Goal: Check status: Check status

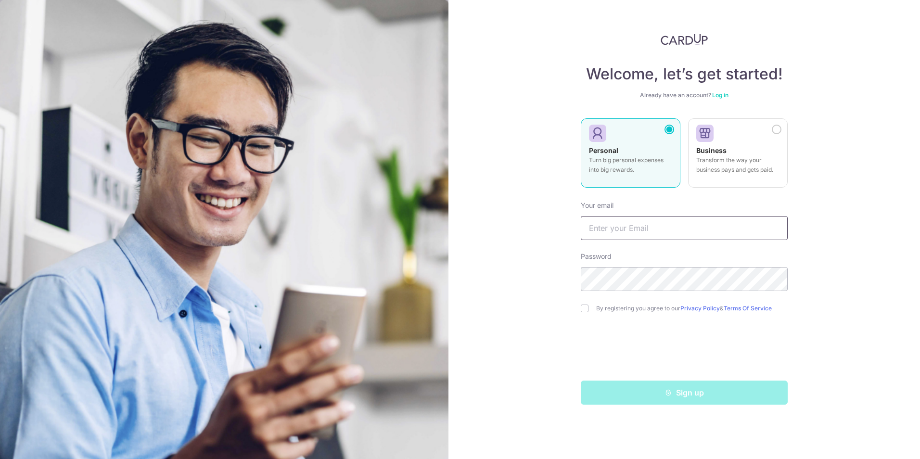
click at [655, 224] on input "text" at bounding box center [684, 228] width 207 height 24
type input "[EMAIL_ADDRESS][DOMAIN_NAME]"
click at [584, 310] on input "checkbox" at bounding box center [585, 309] width 8 height 8
checkbox input "true"
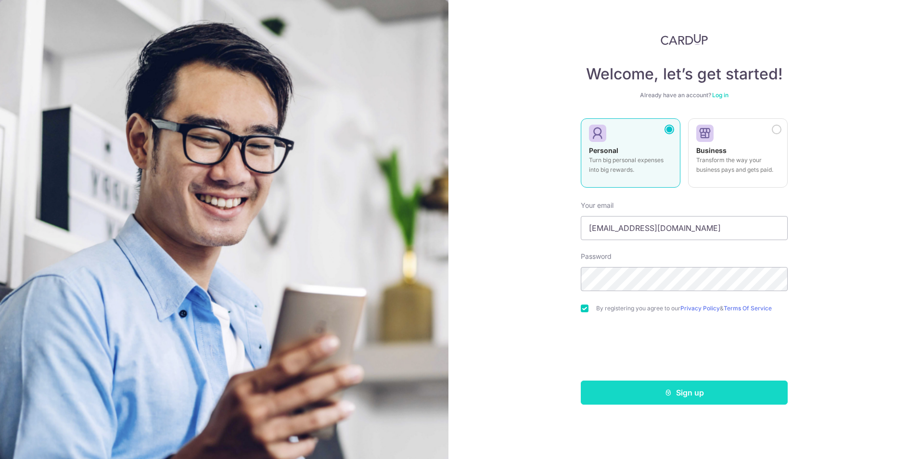
click at [659, 391] on button "Sign up" at bounding box center [684, 393] width 207 height 24
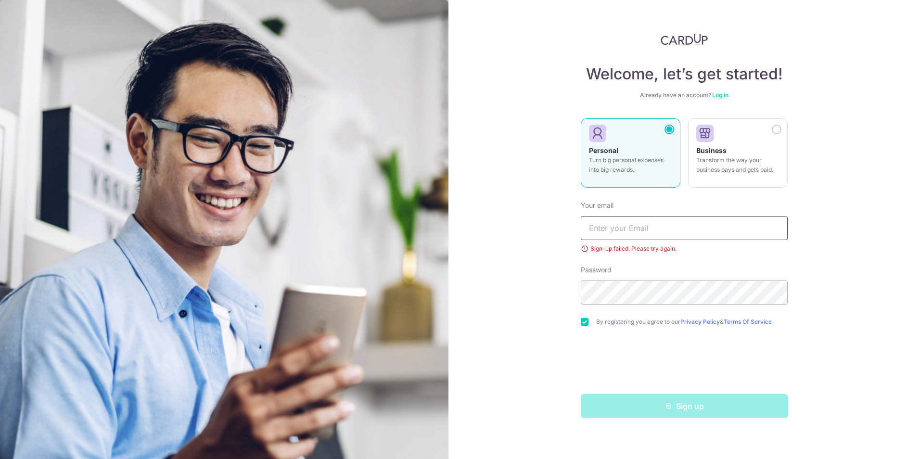
click at [622, 232] on input "text" at bounding box center [684, 228] width 207 height 24
type input "[EMAIL_ADDRESS][DOMAIN_NAME]"
click at [557, 308] on div "Welcome, let’s get started! Already have an account? Log in Personal Turn big p…" at bounding box center [683, 229] width 471 height 459
drag, startPoint x: 516, startPoint y: 347, endPoint x: 567, endPoint y: 368, distance: 55.0
click at [516, 349] on div "Welcome, let’s get started! Already have an account? Log in Personal Turn big p…" at bounding box center [683, 229] width 471 height 459
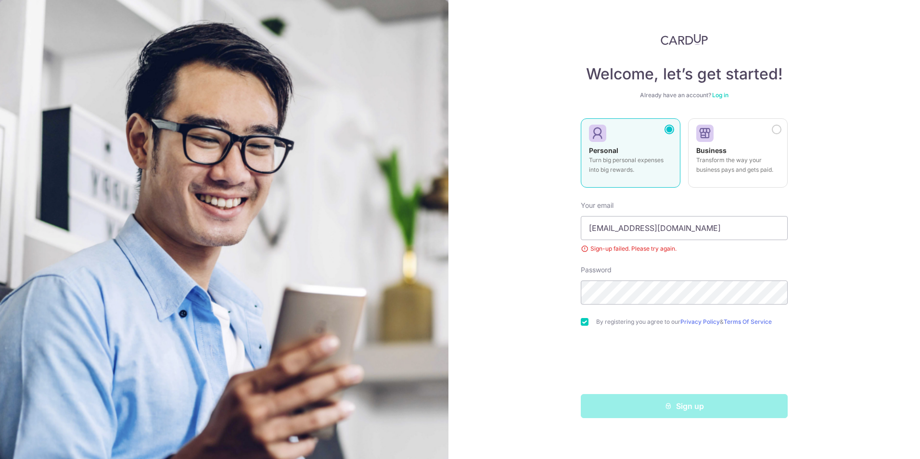
click at [650, 414] on div "Sign up" at bounding box center [684, 406] width 218 height 24
click at [631, 400] on button "Sign up" at bounding box center [684, 406] width 207 height 24
click at [613, 224] on input "text" at bounding box center [684, 228] width 207 height 24
type input "[EMAIL_ADDRESS][DOMAIN_NAME]"
click at [533, 296] on div "Welcome, let’s get started! Already have an account? Log in Personal Turn big p…" at bounding box center [683, 229] width 471 height 459
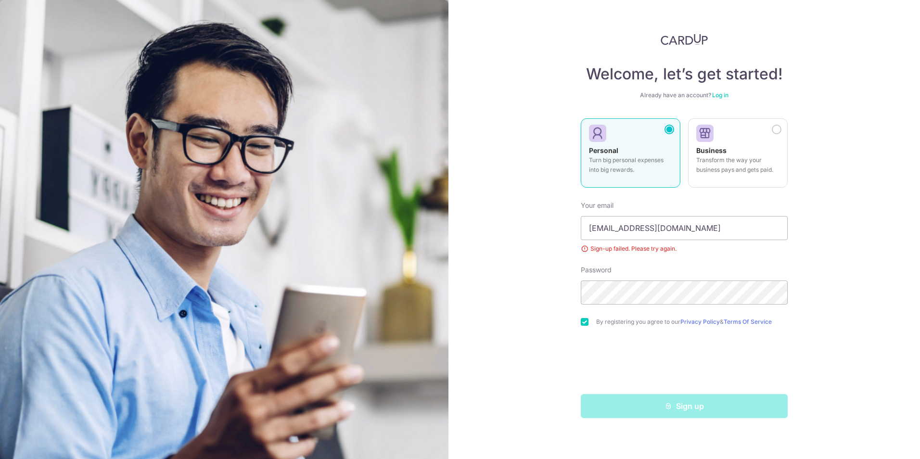
click at [550, 334] on div "Welcome, let’s get started! Already have an account? Log in Personal Turn big p…" at bounding box center [683, 229] width 471 height 459
click at [638, 404] on button "Sign up" at bounding box center [684, 406] width 207 height 24
click at [619, 230] on input "text" at bounding box center [684, 228] width 207 height 24
type input "[EMAIL_ADDRESS][DOMAIN_NAME]"
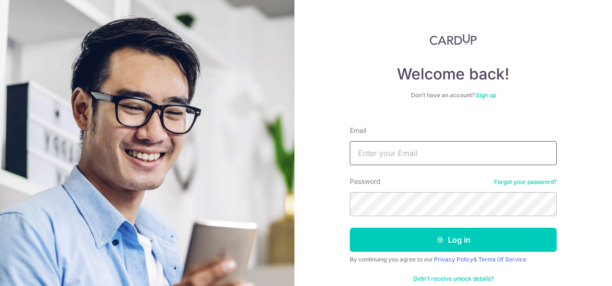
type input "[EMAIL_ADDRESS][DOMAIN_NAME]"
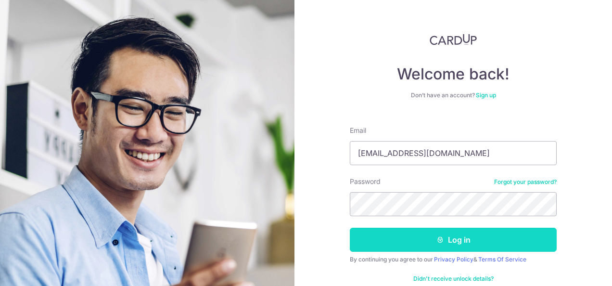
click at [426, 243] on button "Log in" at bounding box center [453, 240] width 207 height 24
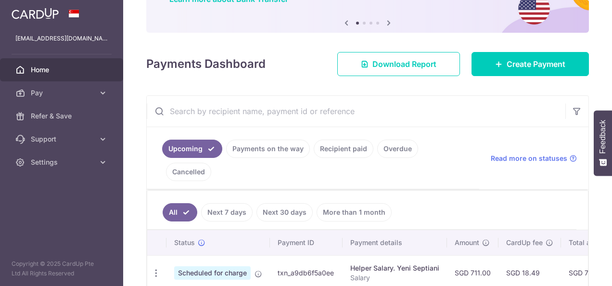
scroll to position [96, 0]
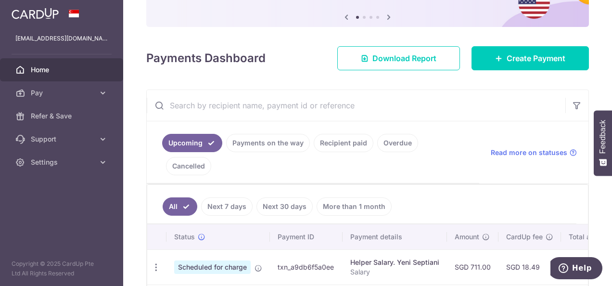
click at [277, 140] on link "Payments on the way" at bounding box center [268, 143] width 84 height 18
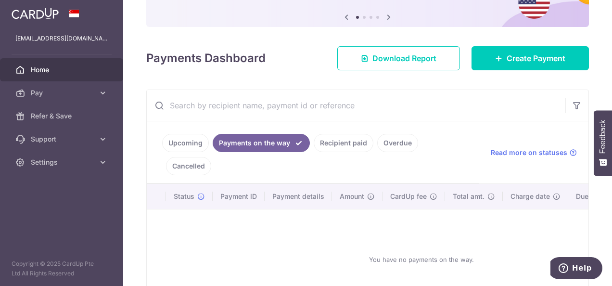
click at [317, 137] on link "Recipient paid" at bounding box center [344, 143] width 60 height 18
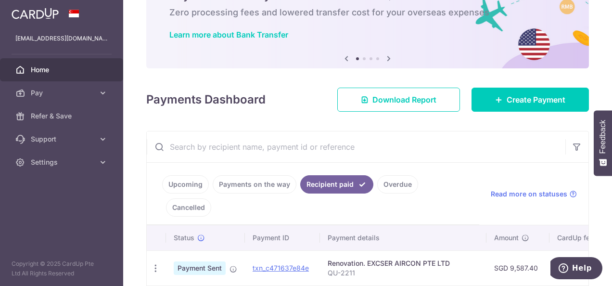
scroll to position [48, 0]
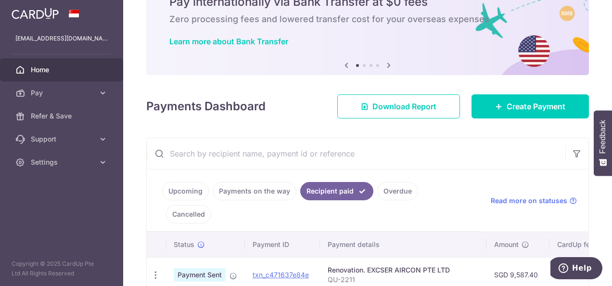
click at [242, 190] on link "Payments on the way" at bounding box center [255, 191] width 84 height 18
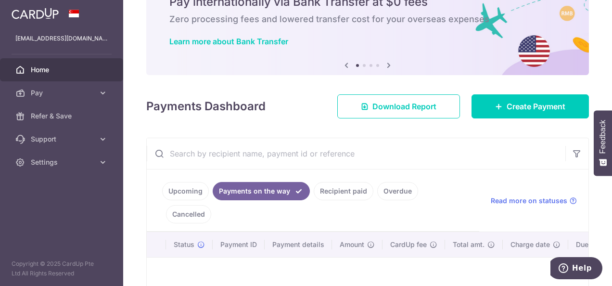
click at [333, 184] on link "Recipient paid" at bounding box center [344, 191] width 60 height 18
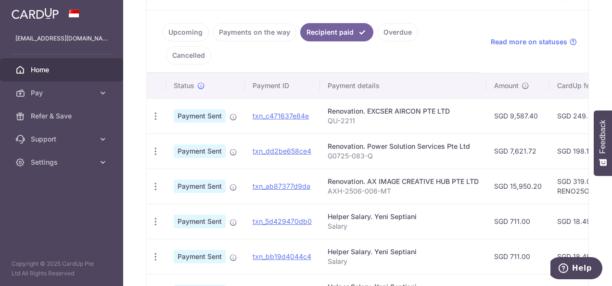
scroll to position [192, 0]
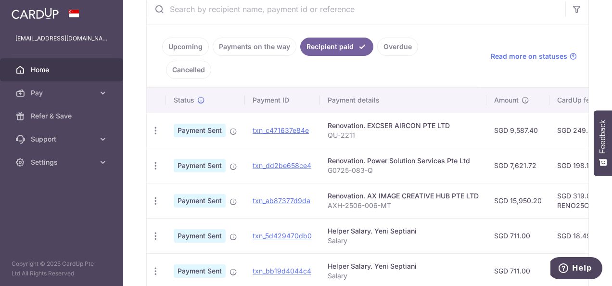
click at [211, 61] on link "Cancelled" at bounding box center [188, 70] width 45 height 18
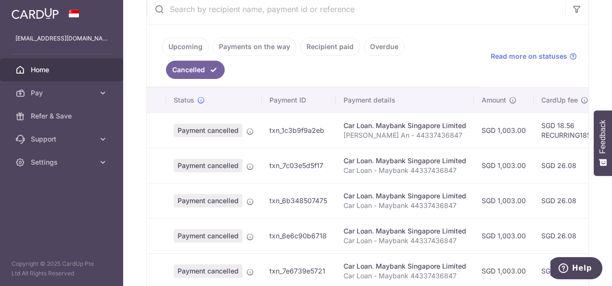
click at [392, 45] on link "Overdue" at bounding box center [384, 47] width 41 height 18
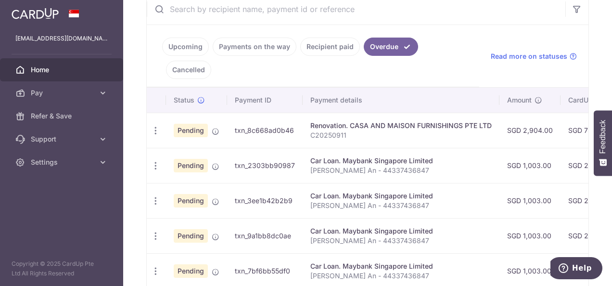
click at [186, 124] on span "Pending" at bounding box center [191, 130] width 34 height 13
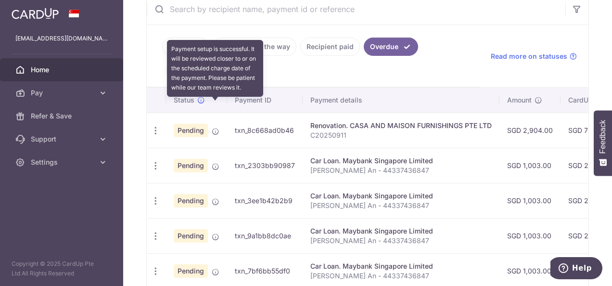
click at [214, 127] on icon at bounding box center [216, 131] width 8 height 8
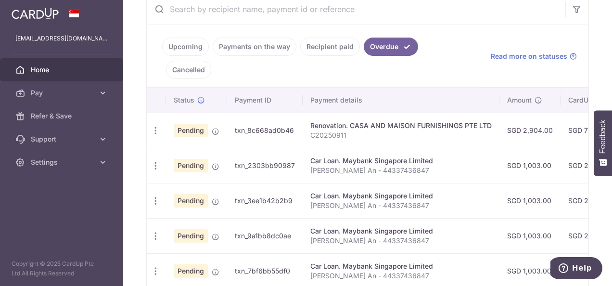
drag, startPoint x: 335, startPoint y: 125, endPoint x: 279, endPoint y: 173, distance: 73.3
click at [279, 173] on div "Upcoming Payments on the way Recipient paid Overdue Cancelled Read more on stat…" at bounding box center [367, 176] width 443 height 367
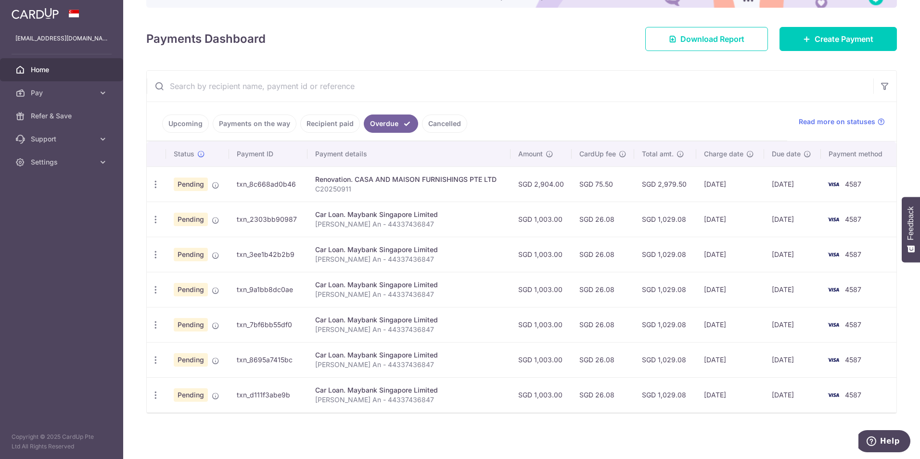
scroll to position [115, 0]
click at [611, 204] on td "[DATE]" at bounding box center [730, 219] width 68 height 35
click at [451, 188] on p "C20250911" at bounding box center [409, 189] width 188 height 10
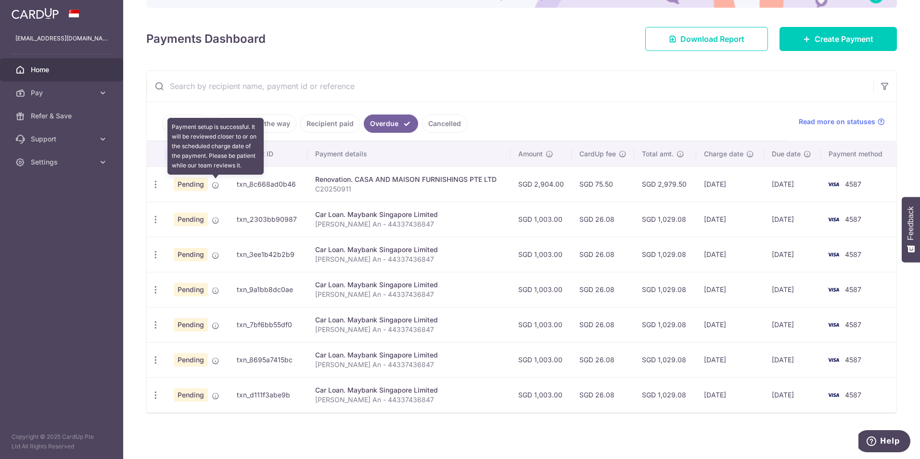
click at [218, 187] on icon at bounding box center [216, 185] width 8 height 8
